Goal: Navigation & Orientation: Understand site structure

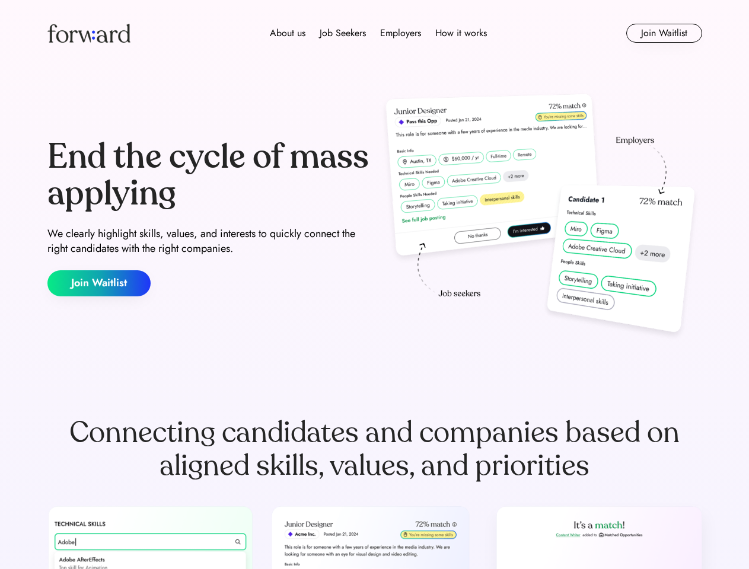
click at [374, 285] on div "End the cycle of mass applying We clearly highlight skills, values, and interes…" at bounding box center [374, 217] width 655 height 255
click at [375, 33] on div "About us Job Seekers Employers How it works" at bounding box center [378, 33] width 467 height 14
click at [89, 33] on img at bounding box center [88, 33] width 83 height 19
click at [378, 33] on div "About us Job Seekers Employers How it works" at bounding box center [378, 33] width 467 height 14
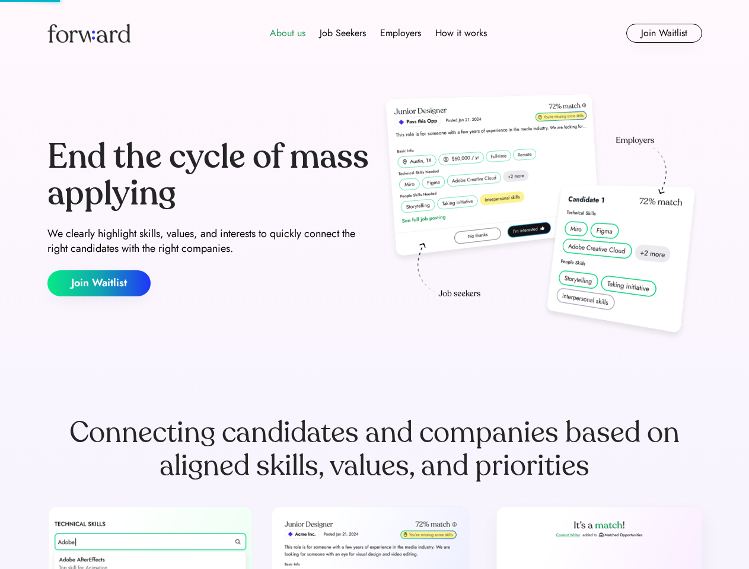
click at [288, 33] on div "About us" at bounding box center [288, 33] width 36 height 14
click at [343, 33] on div "Job Seekers" at bounding box center [343, 33] width 46 height 14
click at [400, 33] on div "Employers" at bounding box center [400, 33] width 41 height 14
